Goal: Task Accomplishment & Management: Manage account settings

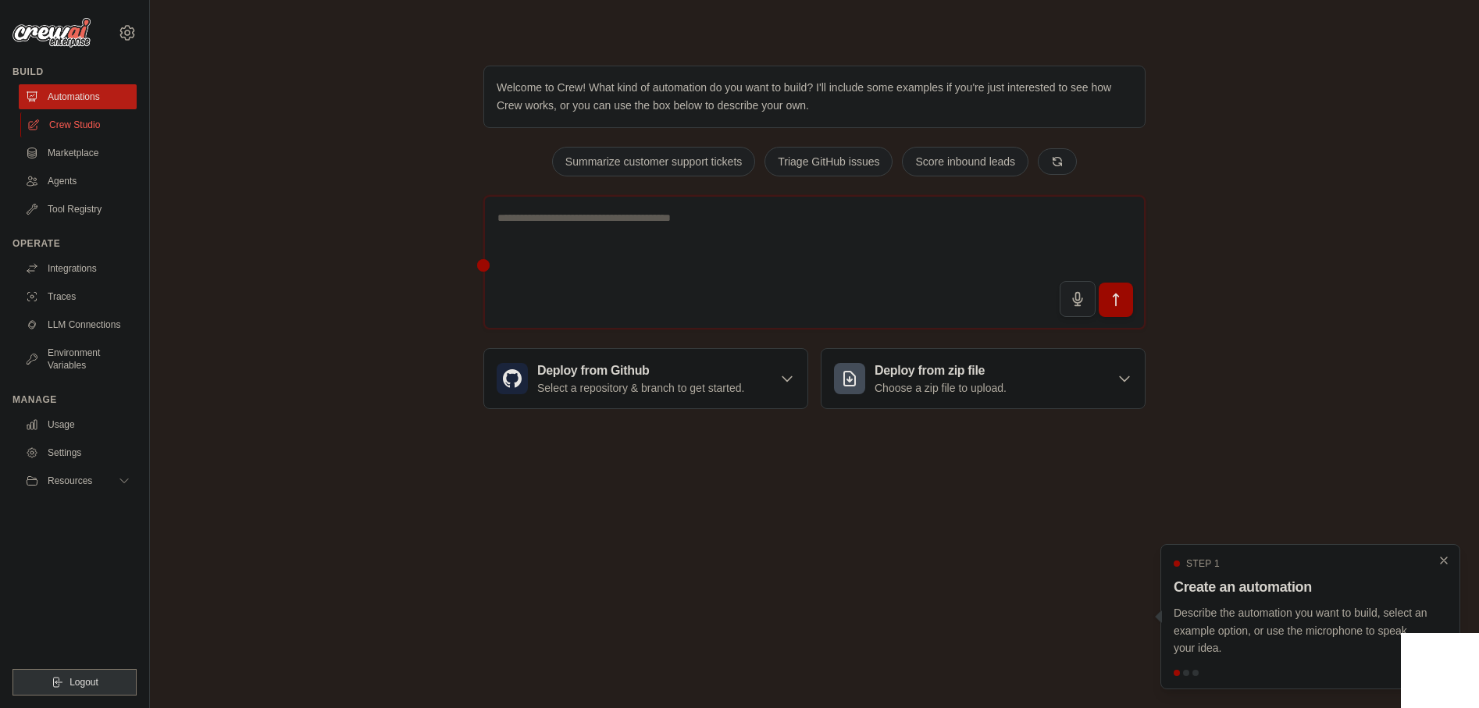
click at [93, 127] on link "Crew Studio" at bounding box center [79, 124] width 118 height 25
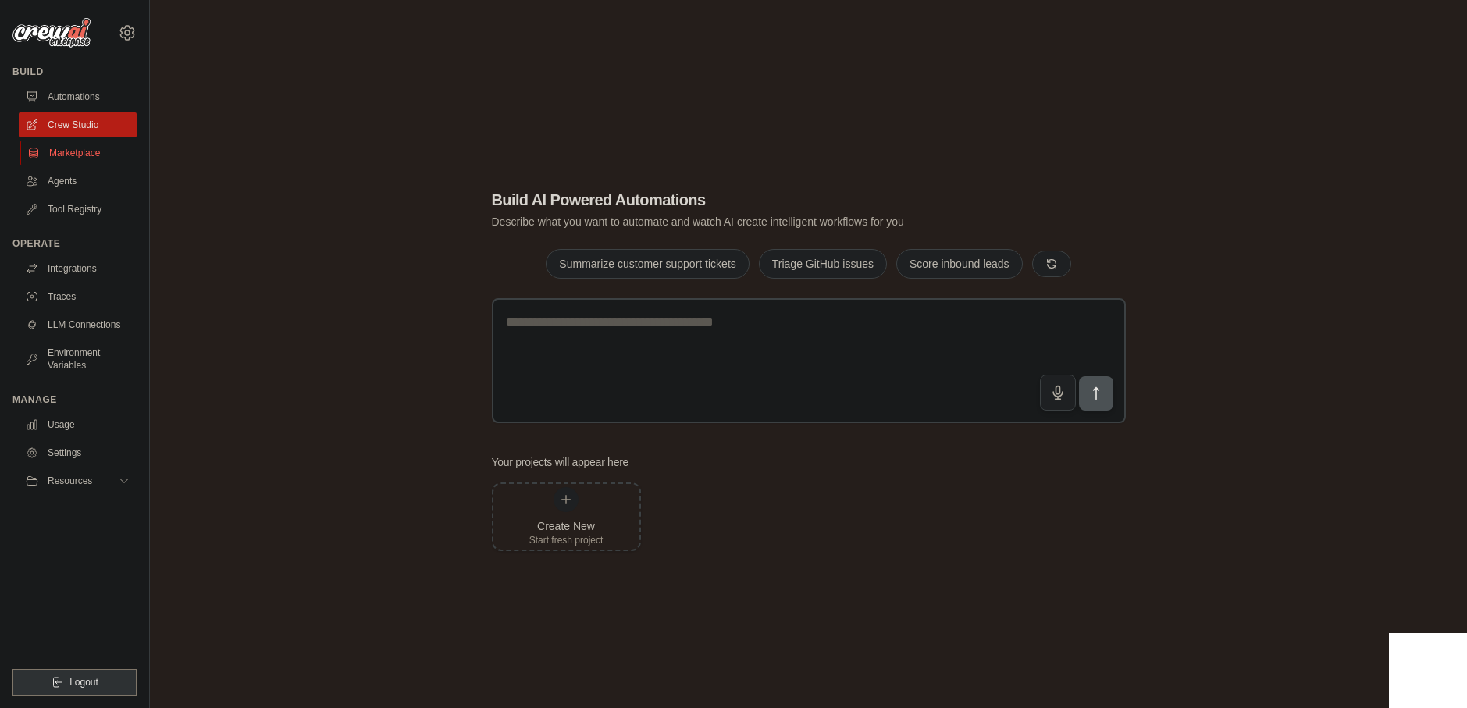
click at [84, 151] on link "Marketplace" at bounding box center [79, 153] width 118 height 25
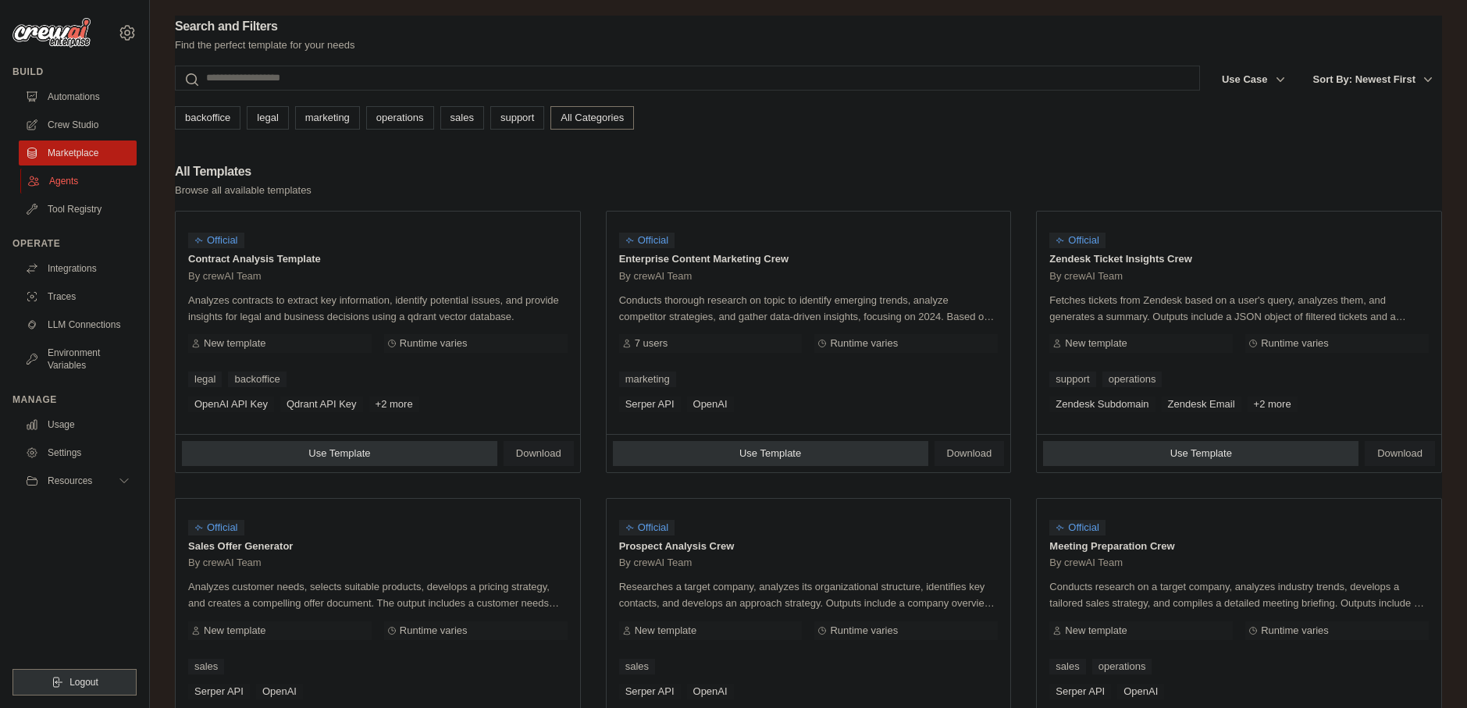
click at [84, 173] on link "Agents" at bounding box center [79, 181] width 118 height 25
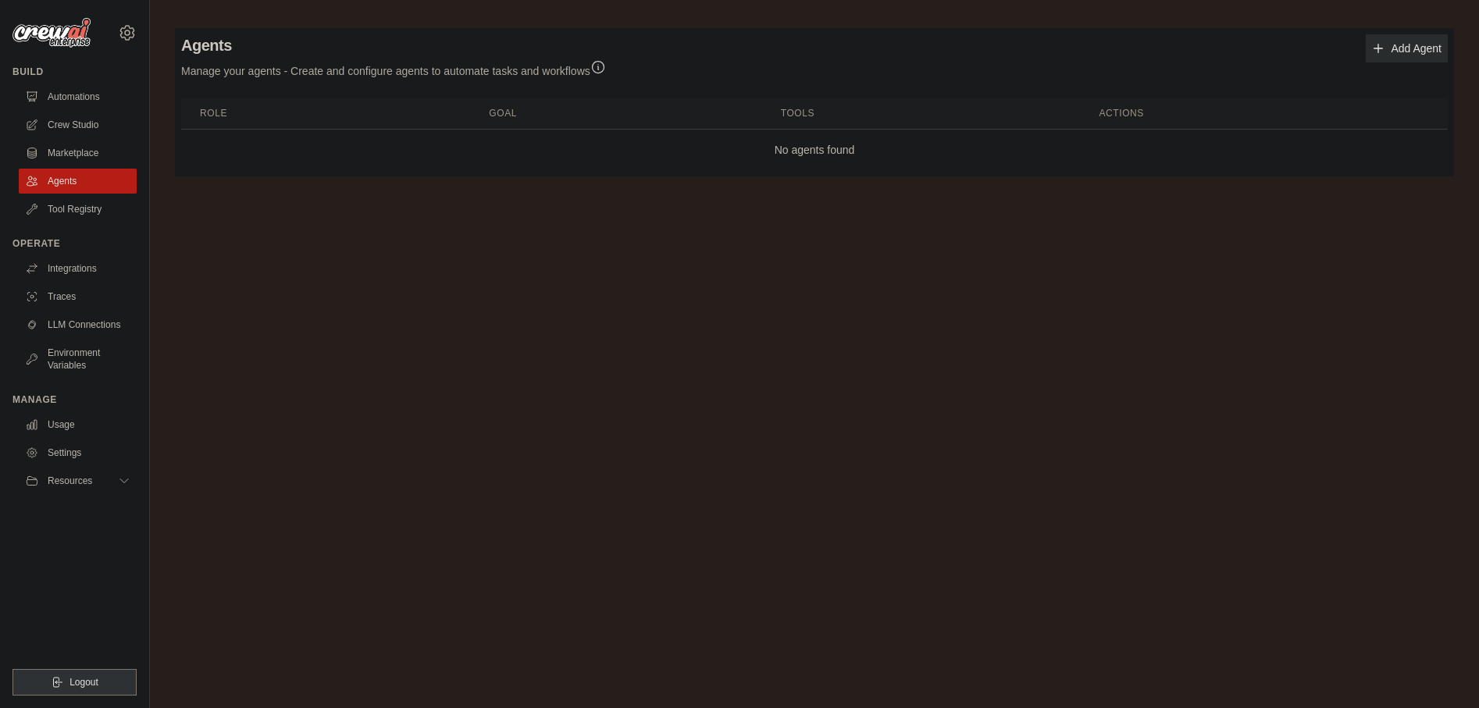
click at [1409, 57] on link "Add Agent" at bounding box center [1406, 48] width 82 height 28
click at [1398, 41] on link "Add Agent" at bounding box center [1406, 48] width 82 height 28
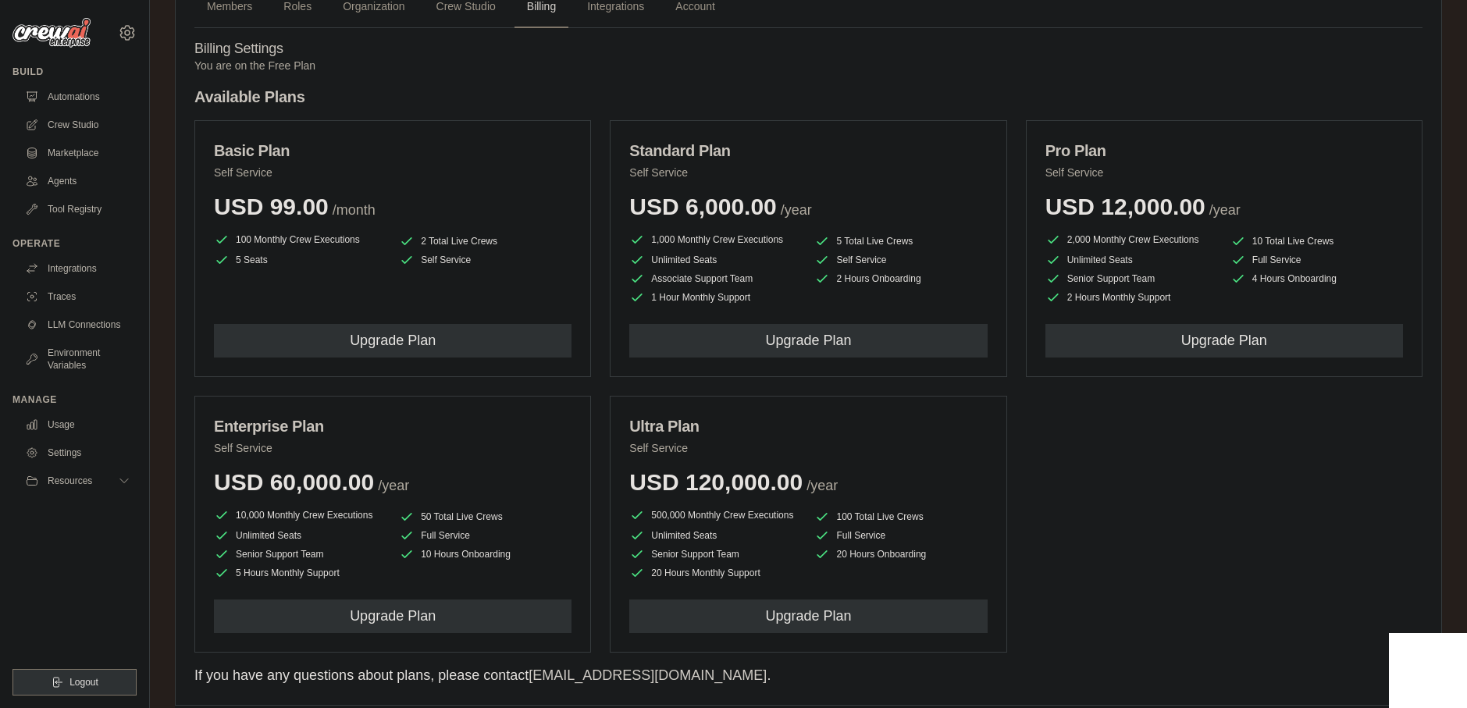
scroll to position [134, 0]
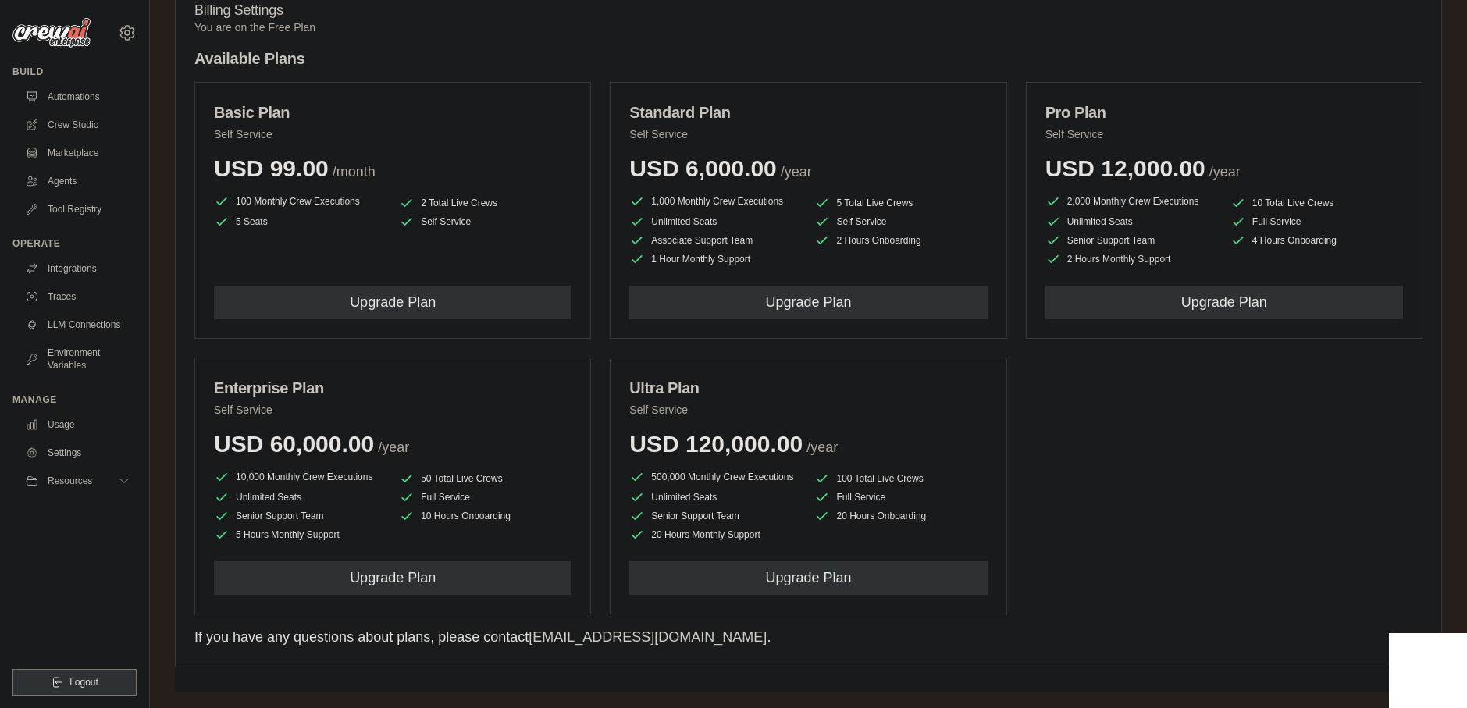
click at [86, 36] on img at bounding box center [51, 33] width 78 height 30
click at [128, 38] on icon at bounding box center [127, 32] width 14 height 13
click at [79, 115] on link "Settings" at bounding box center [127, 105] width 137 height 28
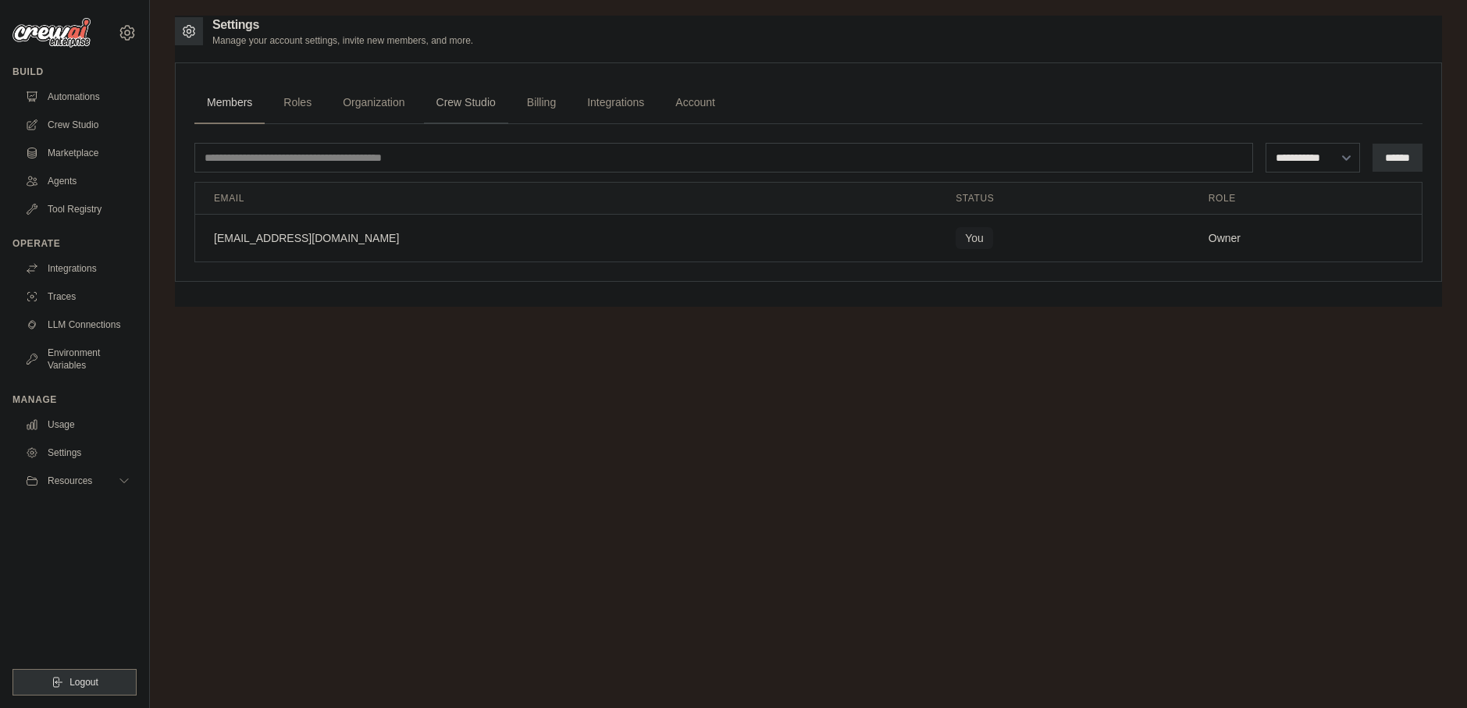
click at [442, 92] on link "Crew Studio" at bounding box center [466, 103] width 84 height 42
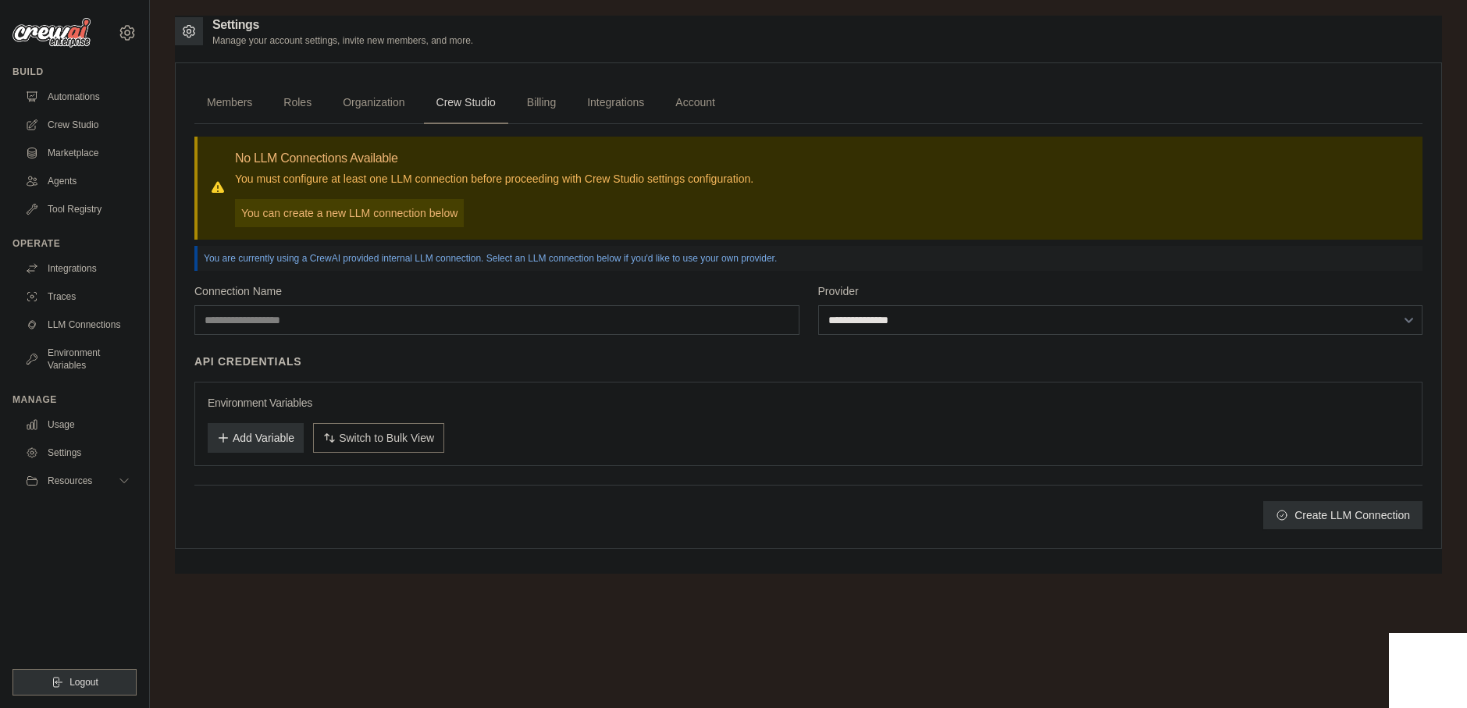
click at [408, 221] on p "You can create a new LLM connection below" at bounding box center [349, 213] width 229 height 28
click at [409, 214] on p "You can create a new LLM connection below" at bounding box center [349, 213] width 229 height 28
